Goal: Task Accomplishment & Management: Manage account settings

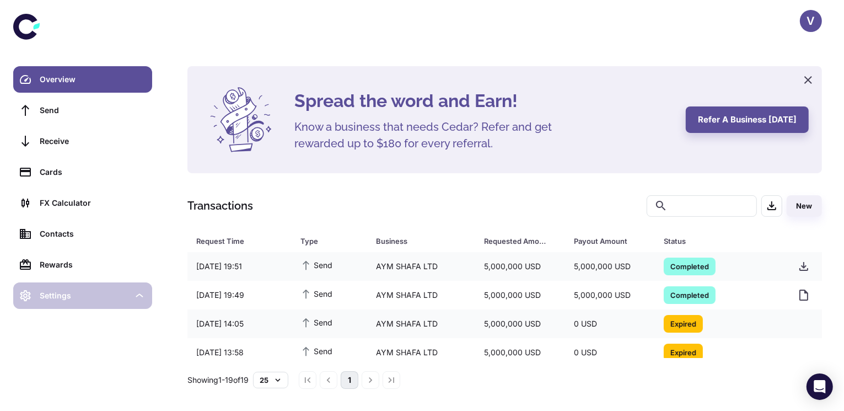
click at [47, 295] on div "Settings" at bounding box center [84, 295] width 89 height 12
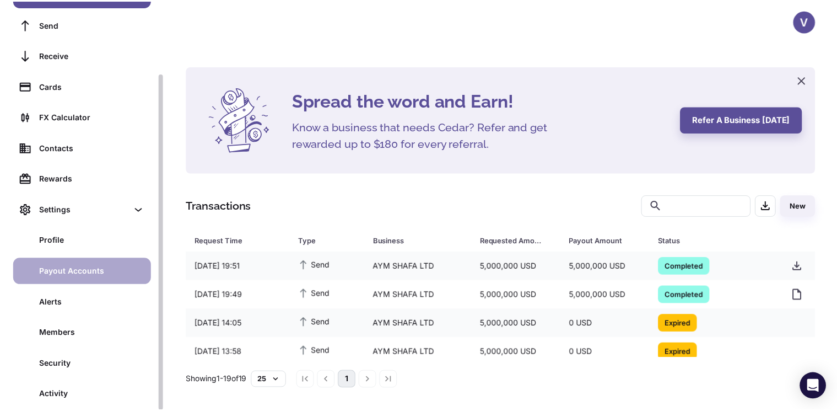
scroll to position [87, 0]
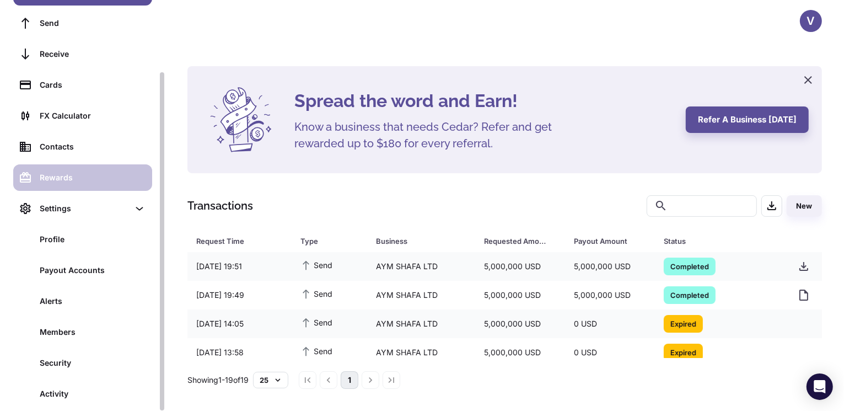
click at [78, 182] on div "Rewards" at bounding box center [93, 177] width 106 height 12
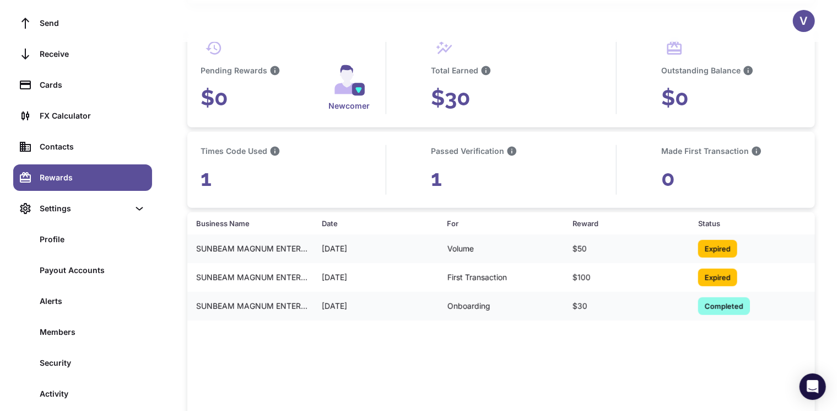
scroll to position [221, 0]
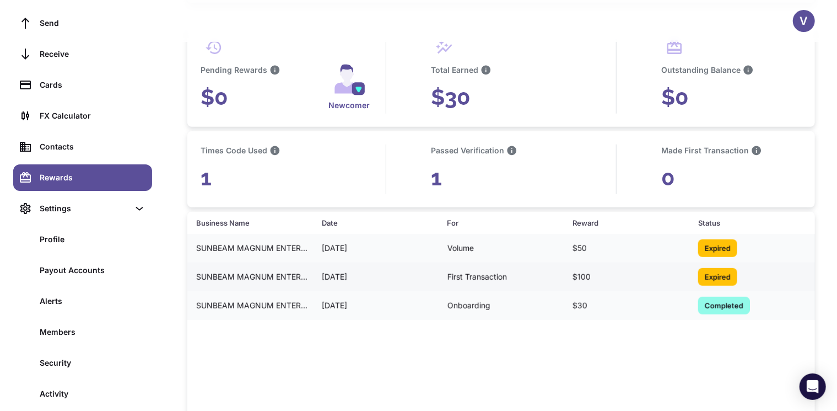
click at [715, 277] on span "Expired" at bounding box center [717, 276] width 39 height 11
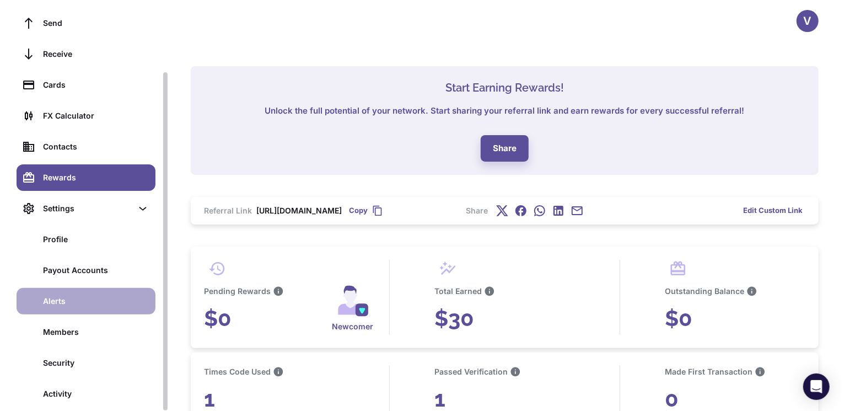
scroll to position [0, 0]
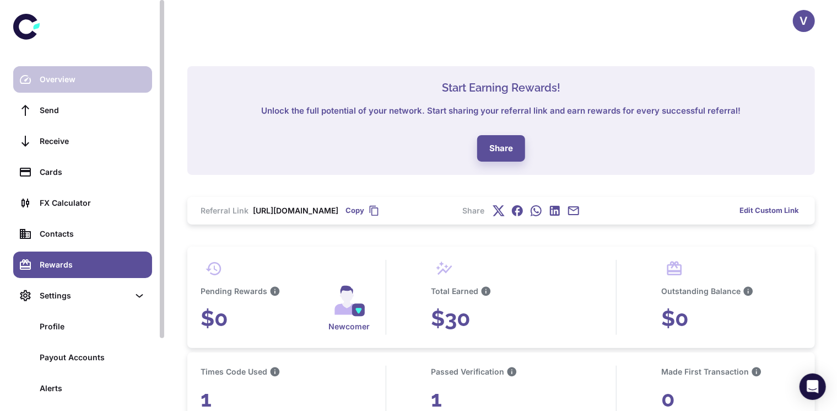
click at [61, 66] on link "Overview" at bounding box center [82, 79] width 139 height 26
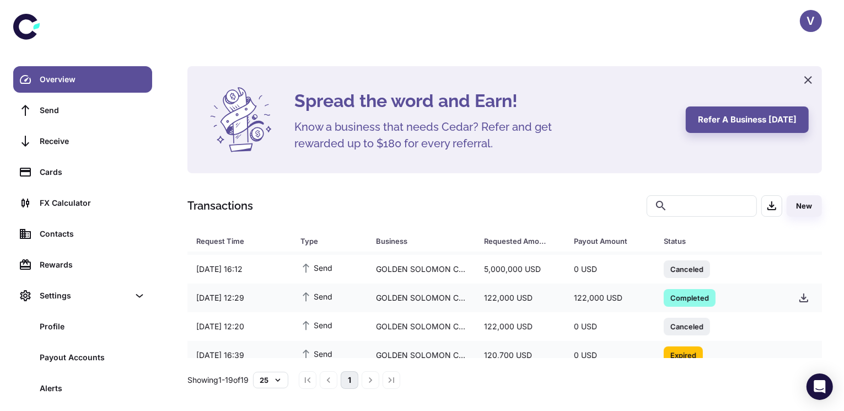
scroll to position [140, 0]
click at [494, 301] on div "122,000 USD" at bounding box center [520, 298] width 90 height 21
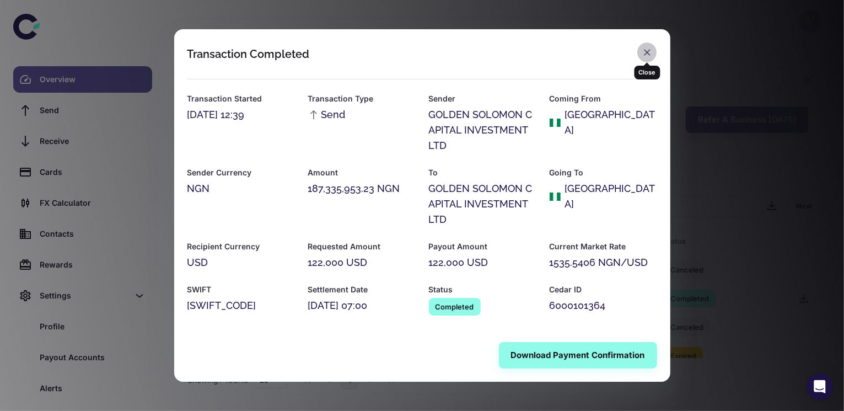
click at [648, 55] on icon "button" at bounding box center [646, 52] width 11 height 11
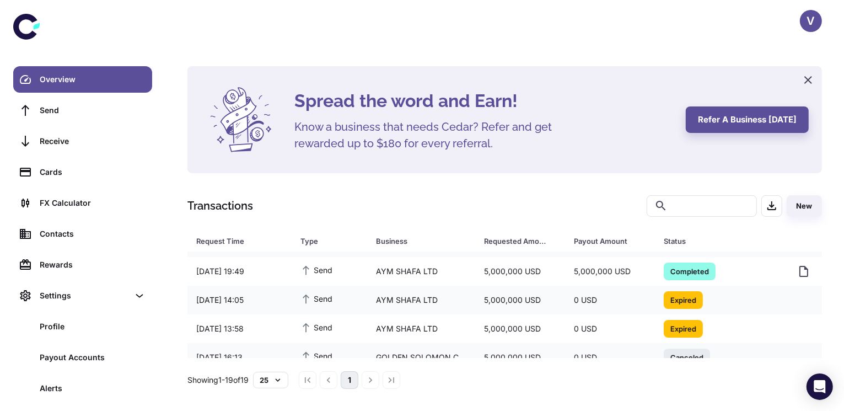
scroll to position [0, 0]
